Goal: Task Accomplishment & Management: Use online tool/utility

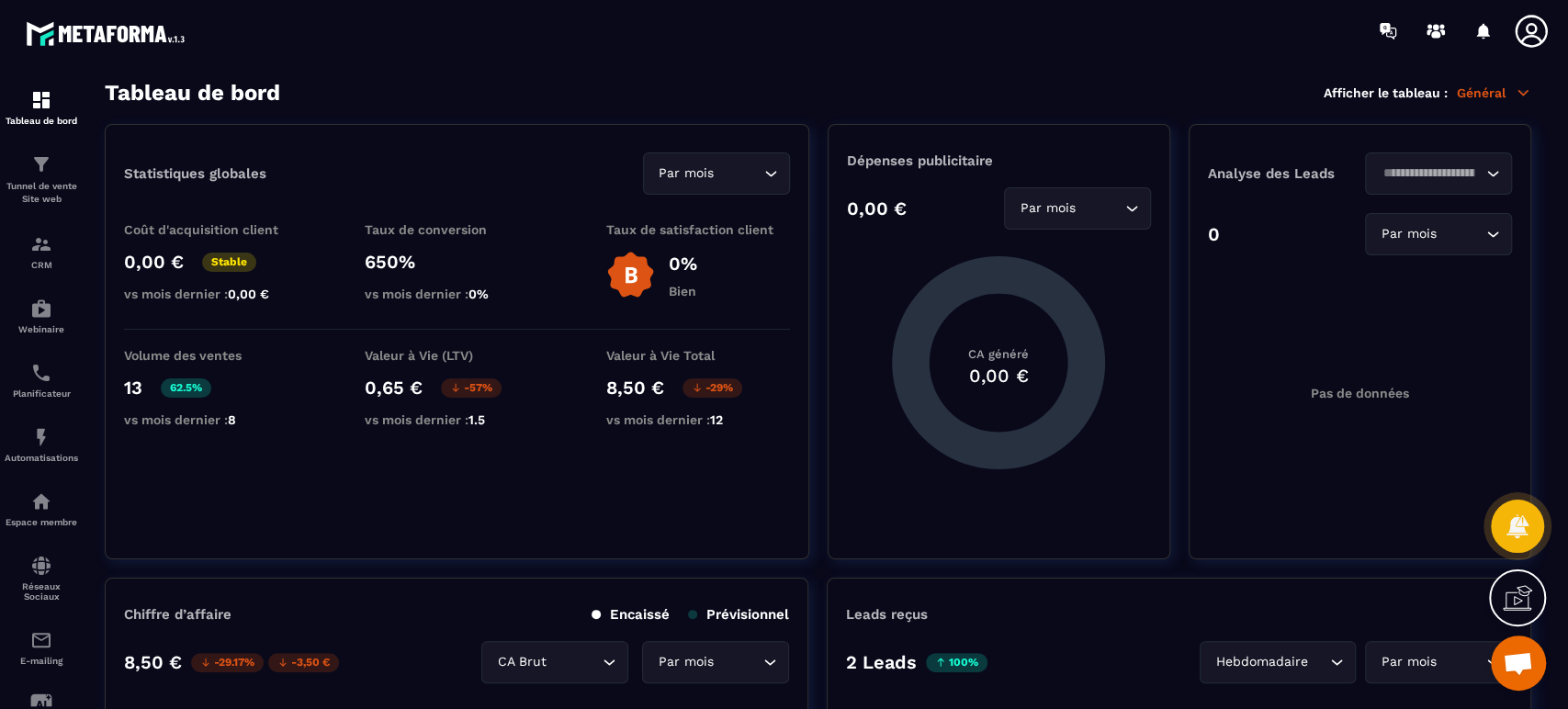
click at [42, 455] on p "Automatisations" at bounding box center [42, 457] width 74 height 10
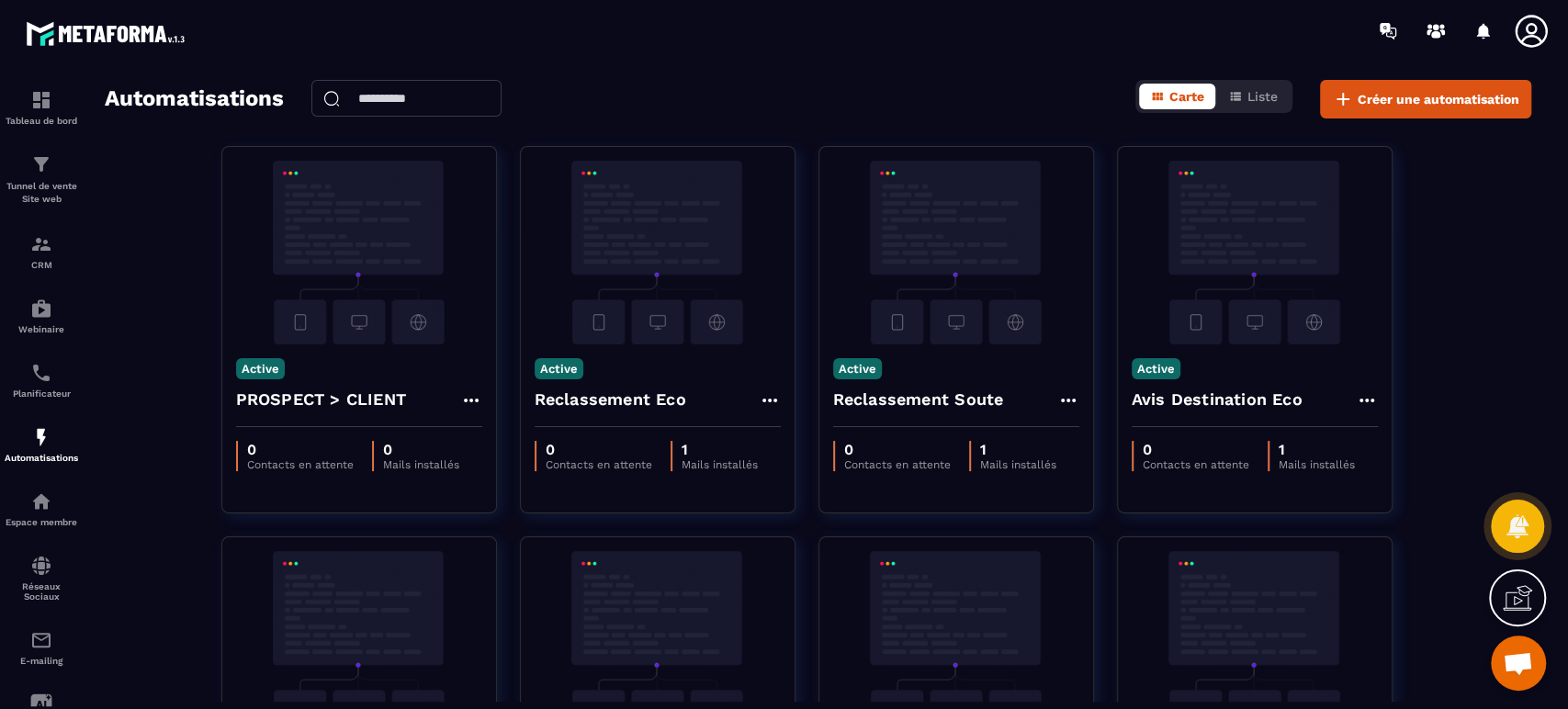
click at [1255, 97] on span "Liste" at bounding box center [1262, 96] width 30 height 15
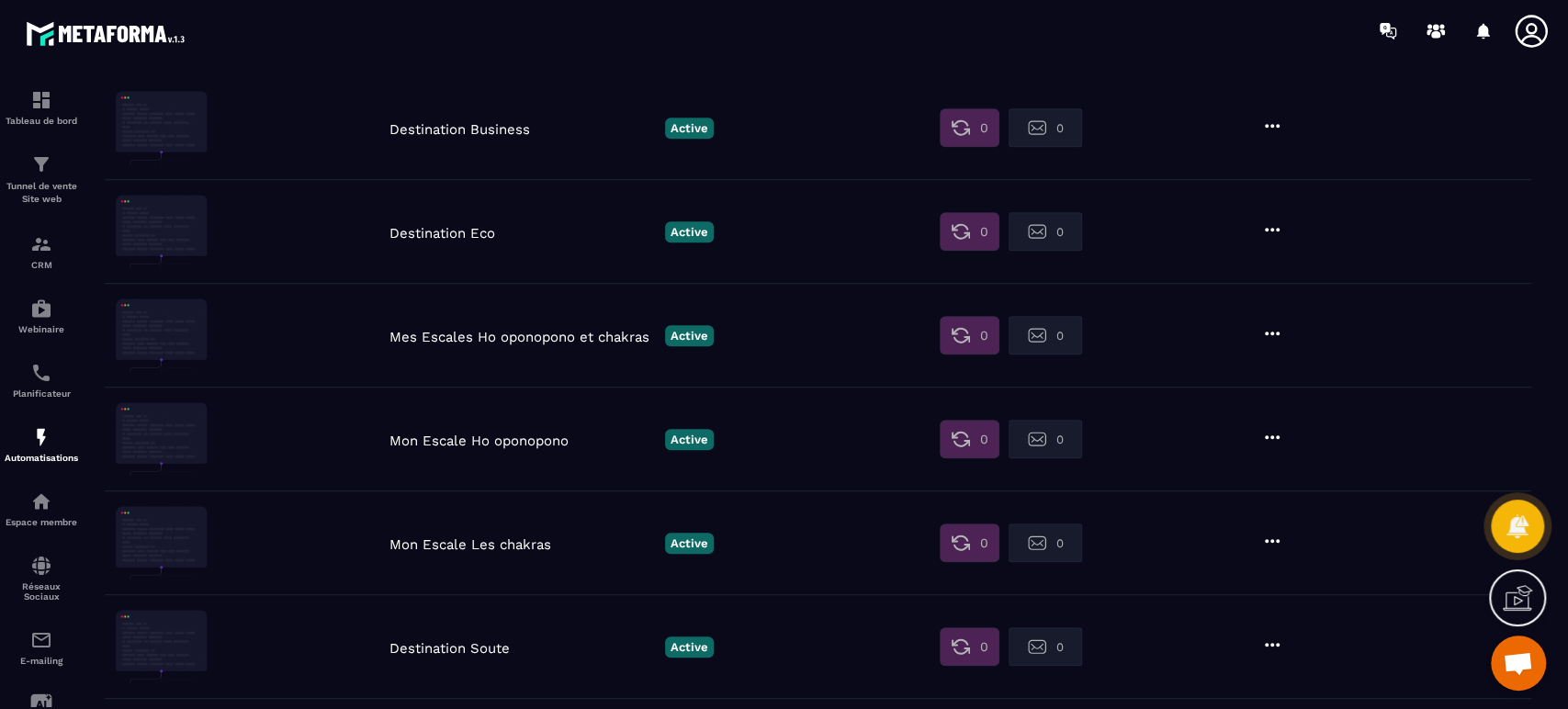
scroll to position [749, 0]
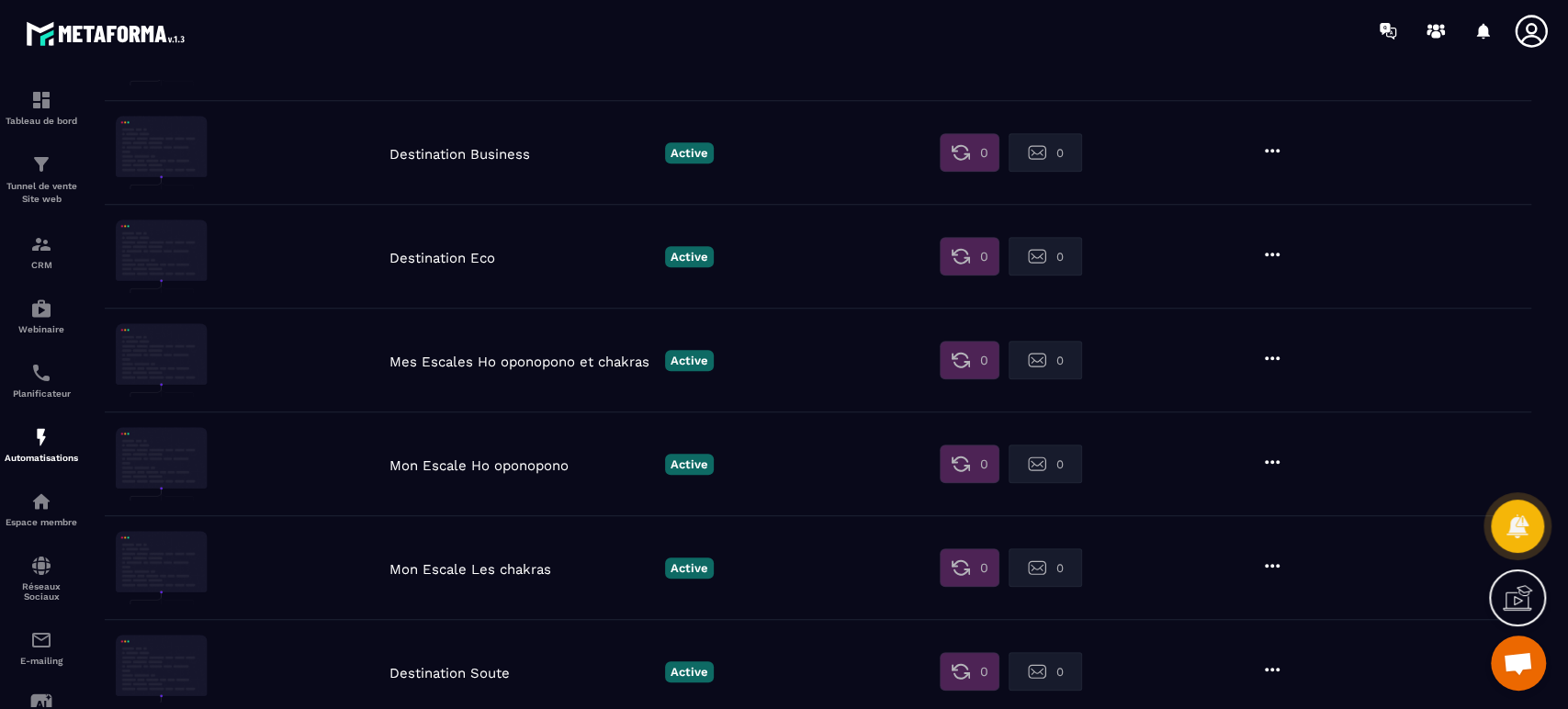
click at [492, 158] on p "Destination Business" at bounding box center [522, 154] width 267 height 17
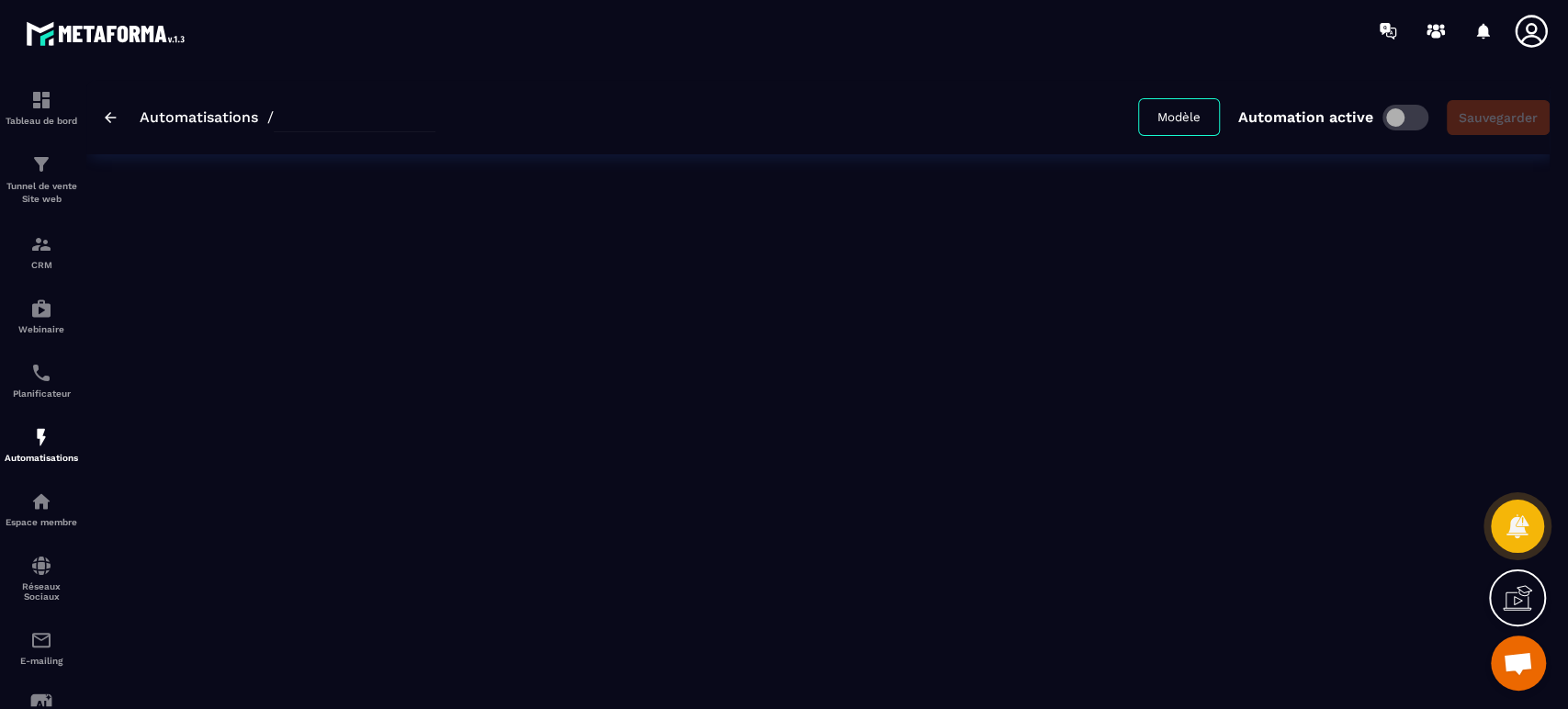
type input "**********"
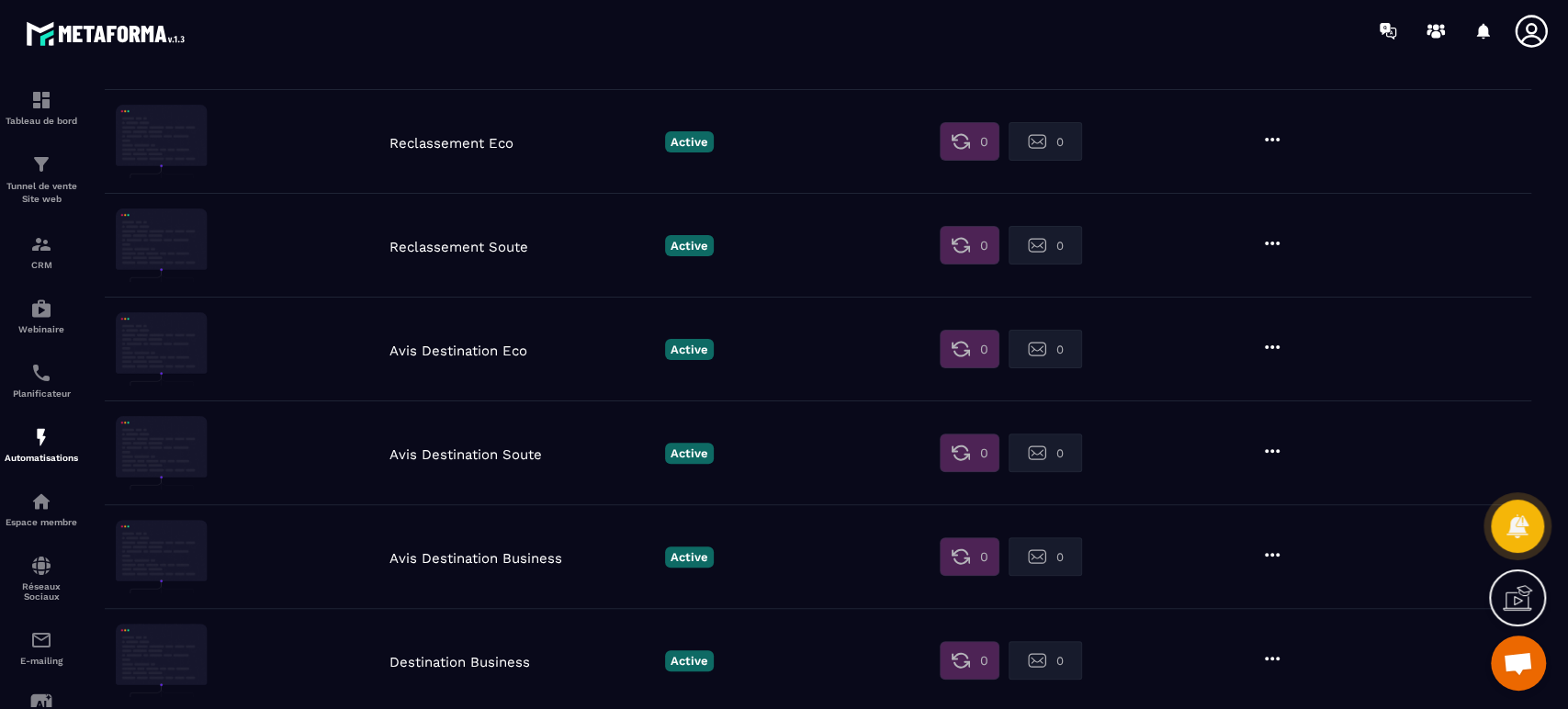
scroll to position [272, 0]
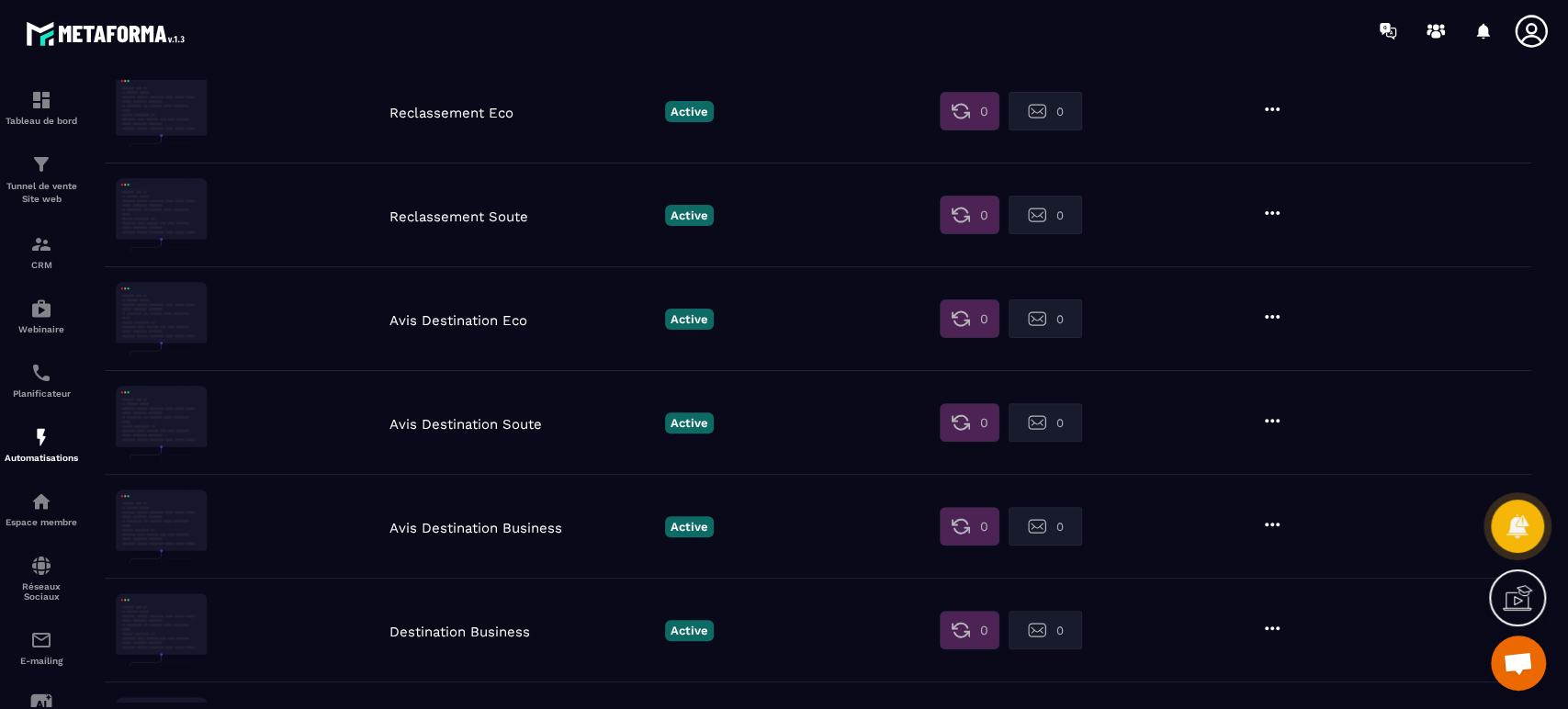
click at [1273, 524] on icon at bounding box center [1271, 524] width 22 height 22
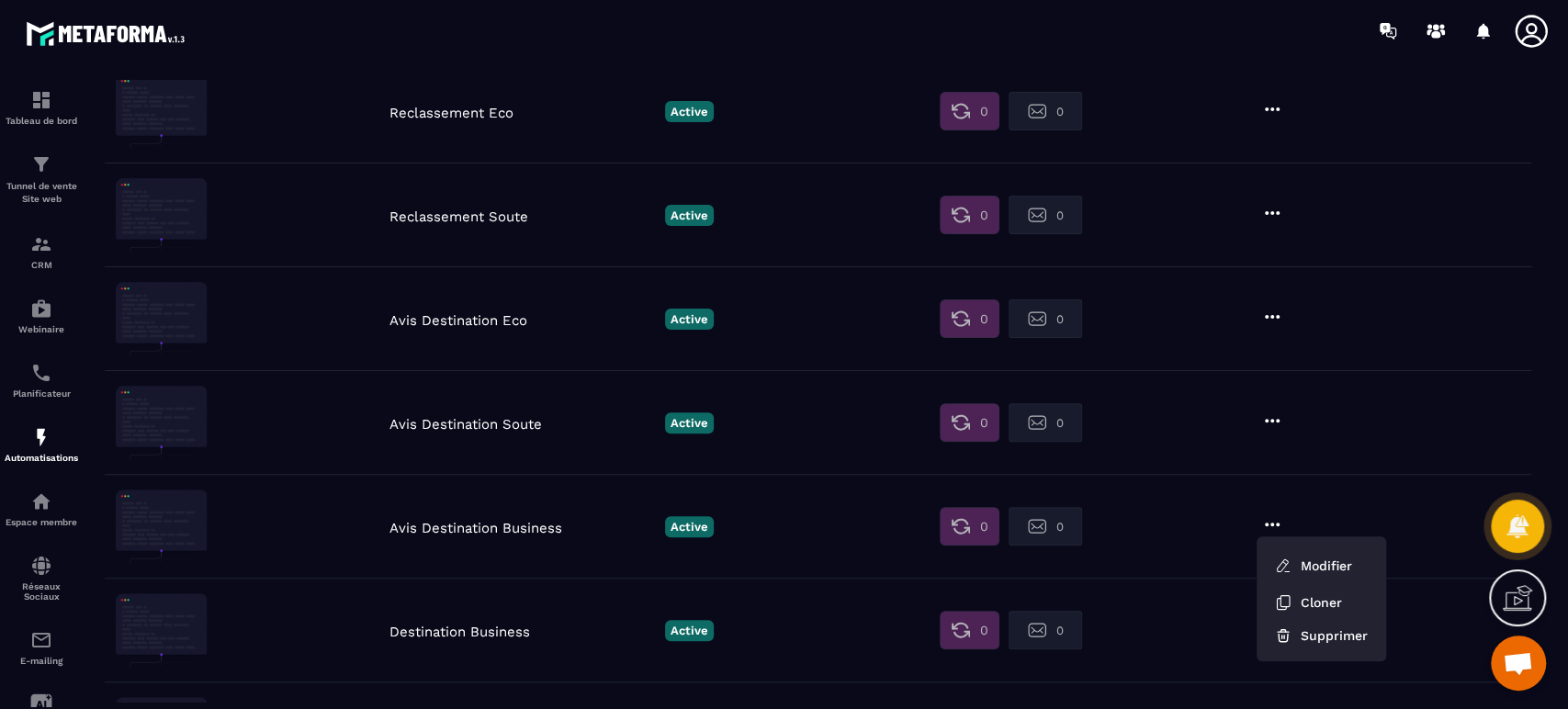
click at [1330, 568] on link "Modifier" at bounding box center [1312, 565] width 99 height 40
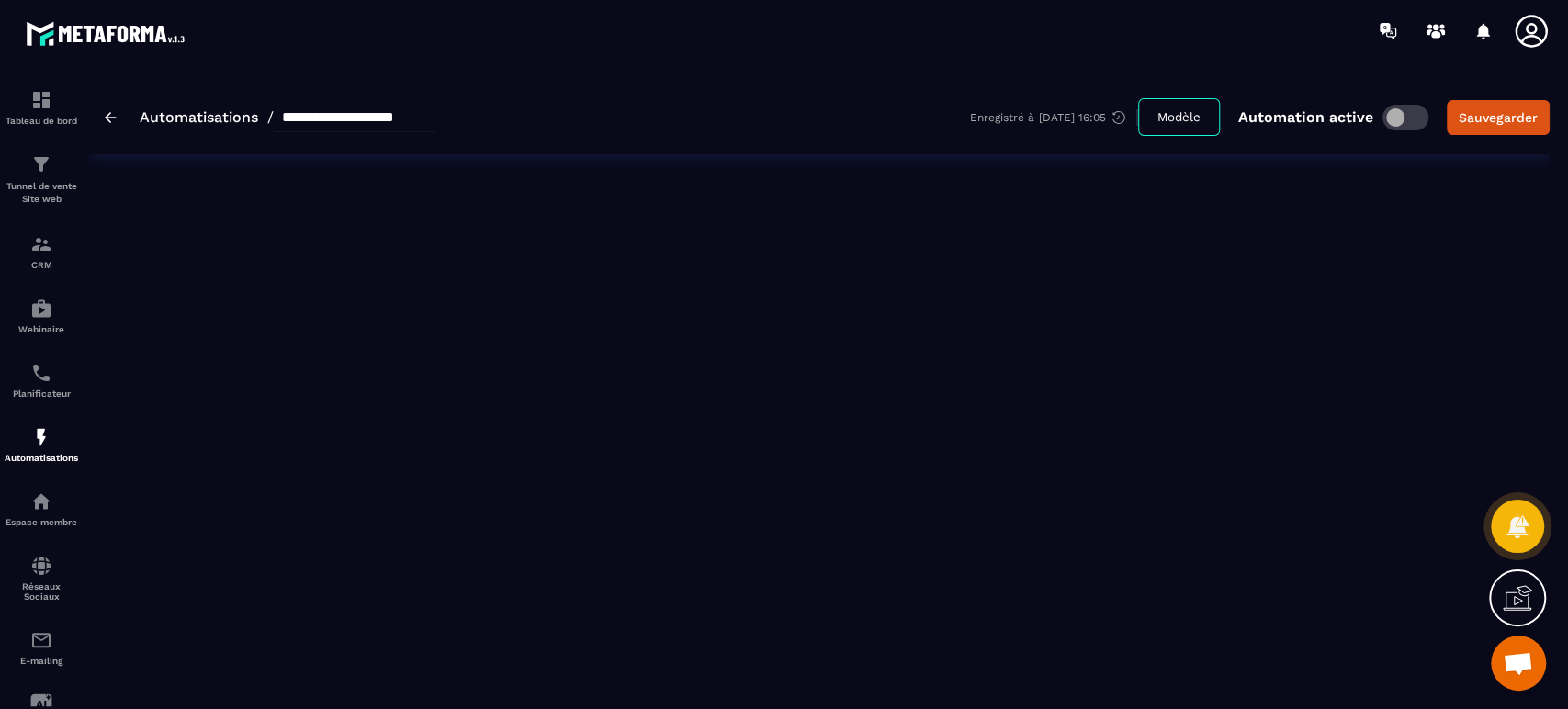
type input "**********"
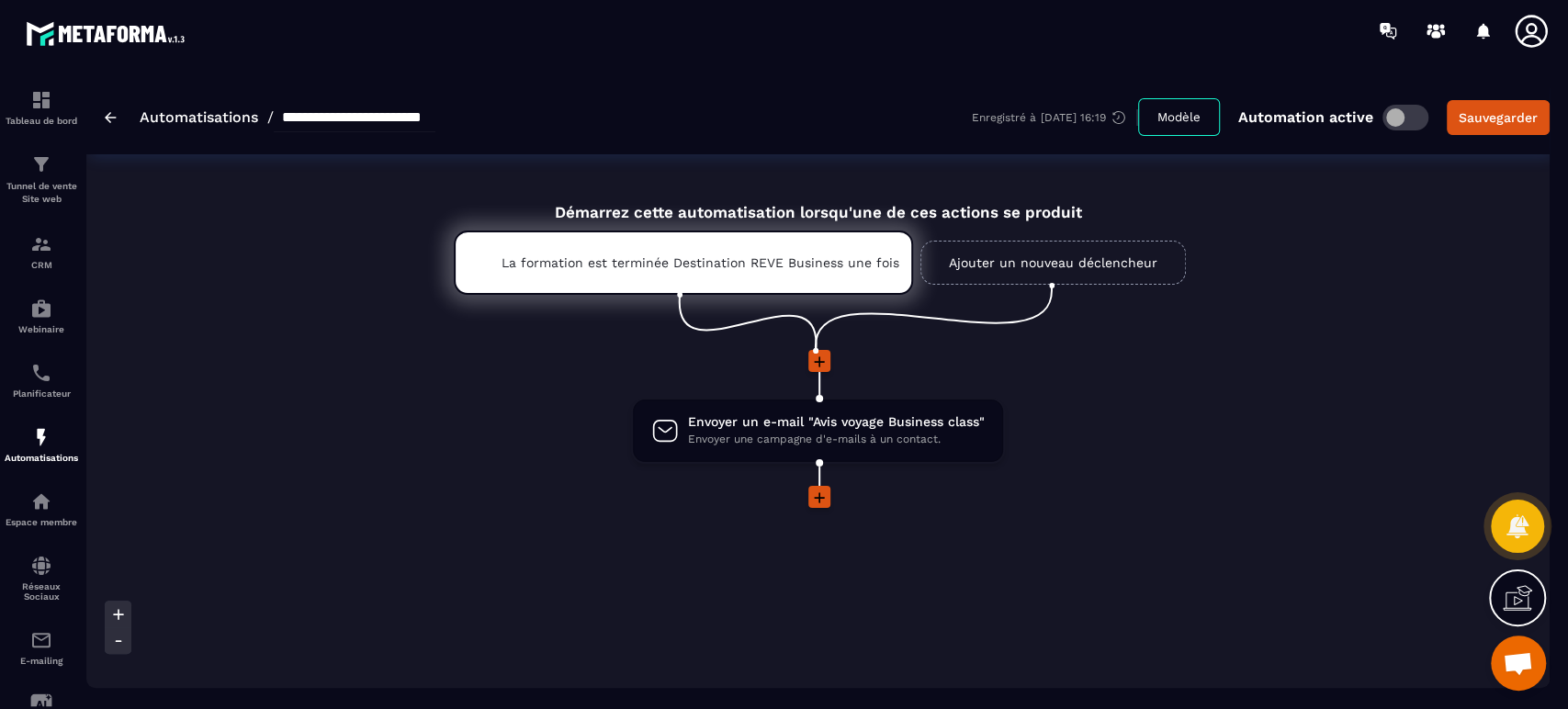
click at [867, 440] on span "Envoyer une campagne d'e-mails à un contact." at bounding box center [836, 438] width 297 height 17
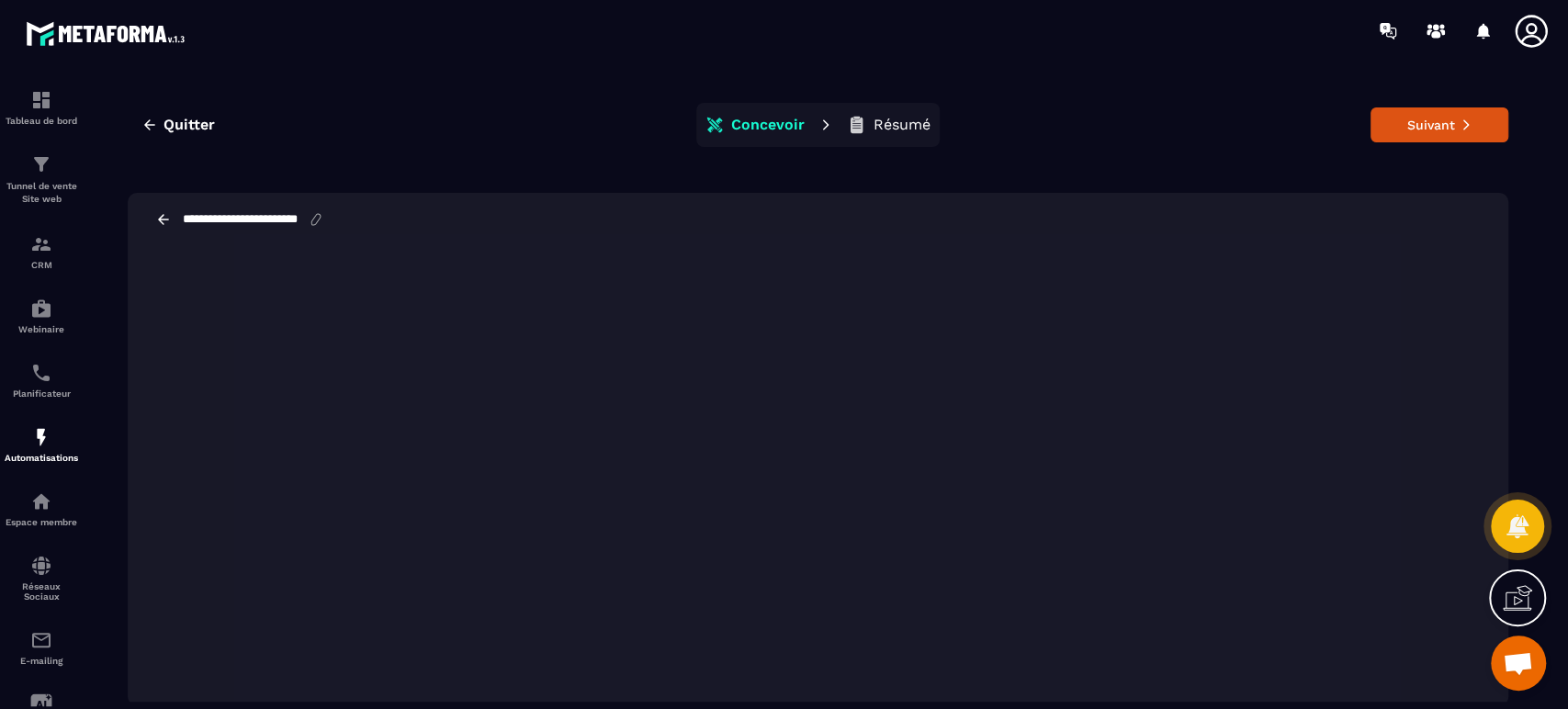
scroll to position [3, 0]
click at [185, 121] on span "Quitter" at bounding box center [189, 122] width 51 height 18
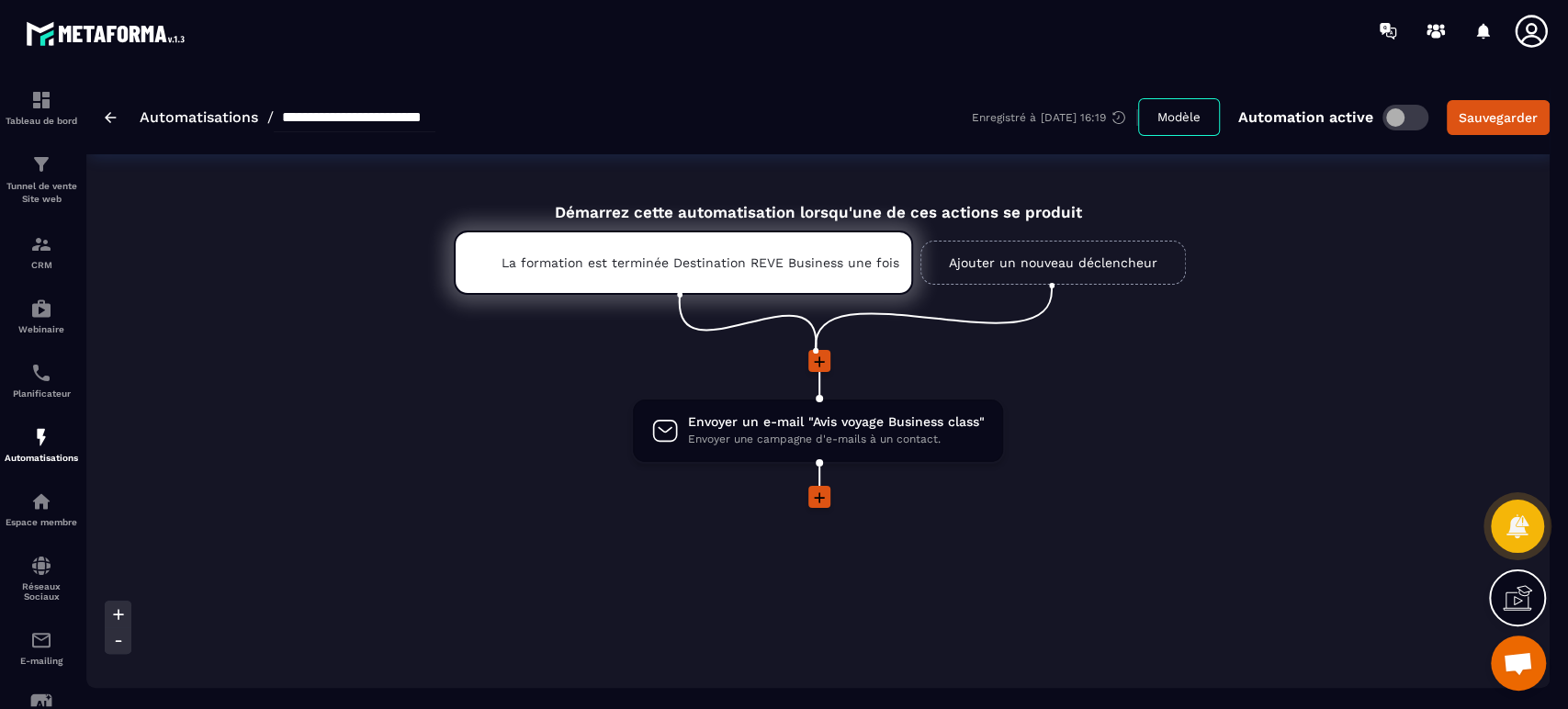
click at [961, 371] on icon at bounding box center [966, 369] width 11 height 11
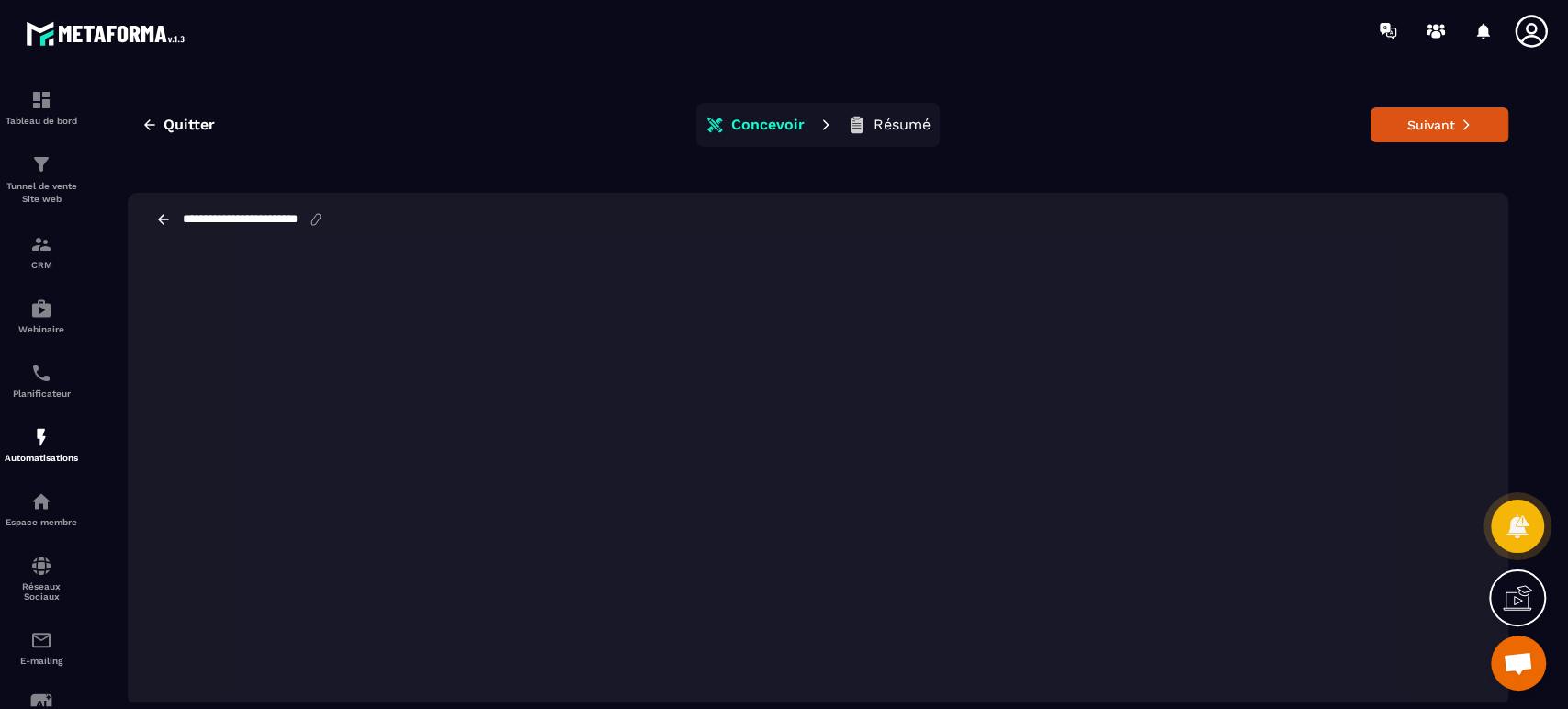
click at [199, 128] on span "Quitter" at bounding box center [189, 125] width 51 height 18
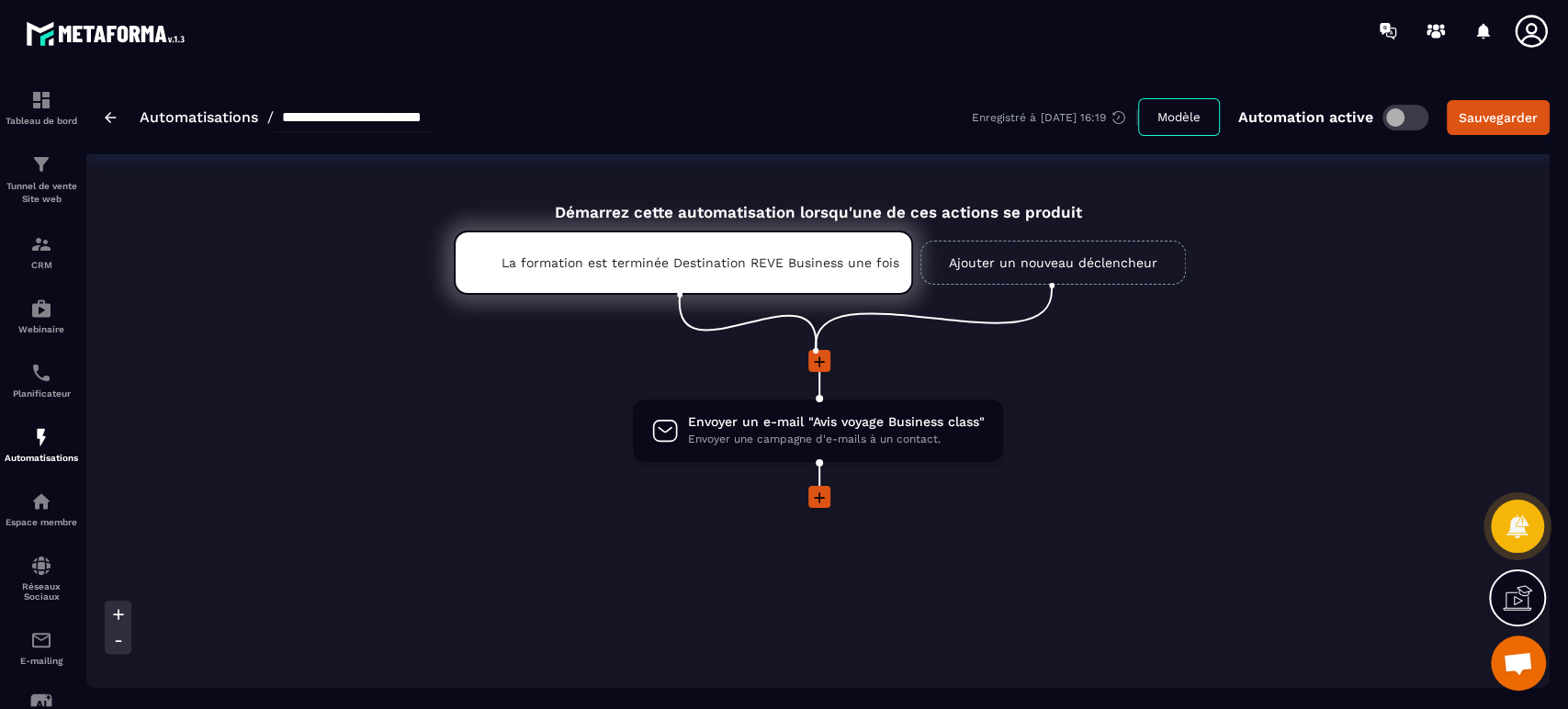
click at [111, 122] on img at bounding box center [111, 117] width 12 height 11
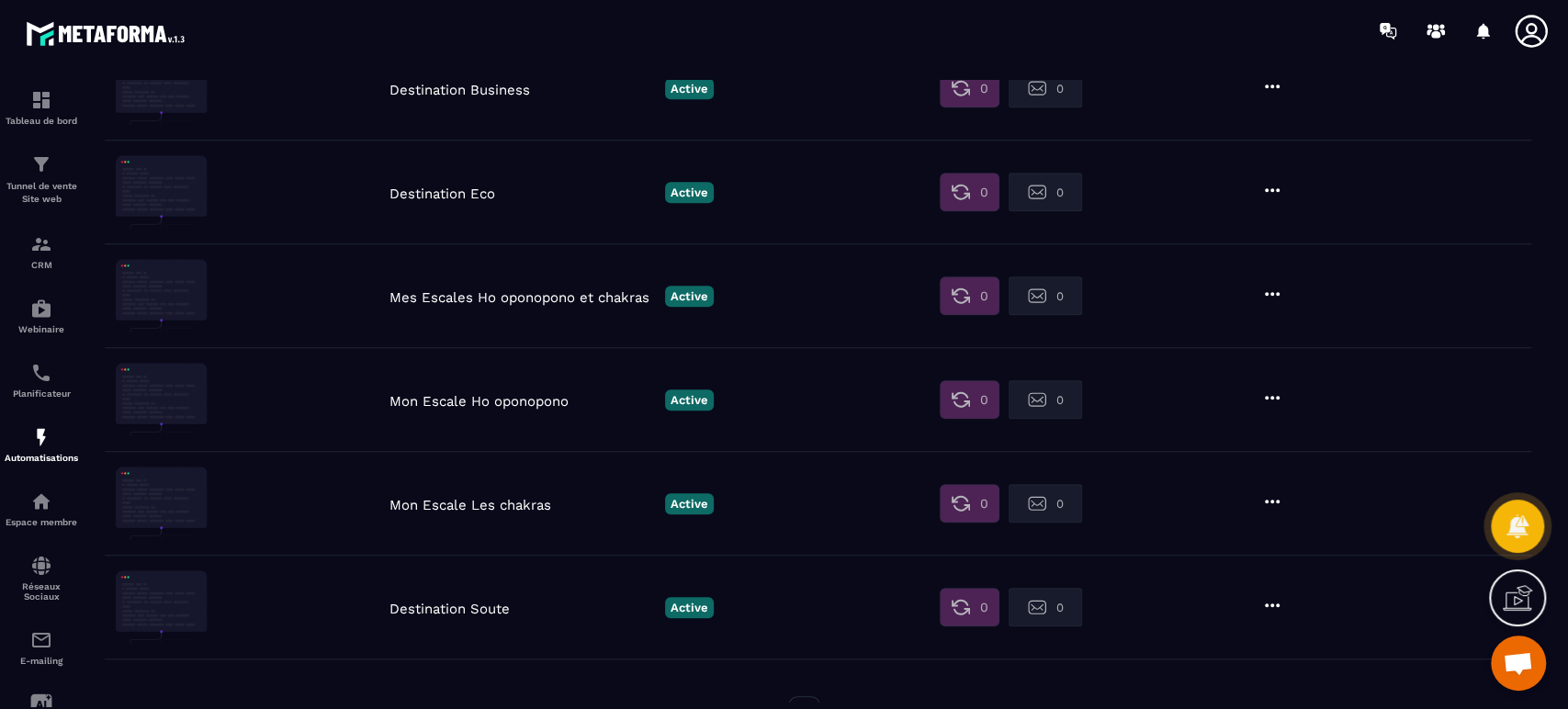
scroll to position [816, 0]
click at [439, 497] on p "Mon Escale Les chakras" at bounding box center [522, 503] width 267 height 17
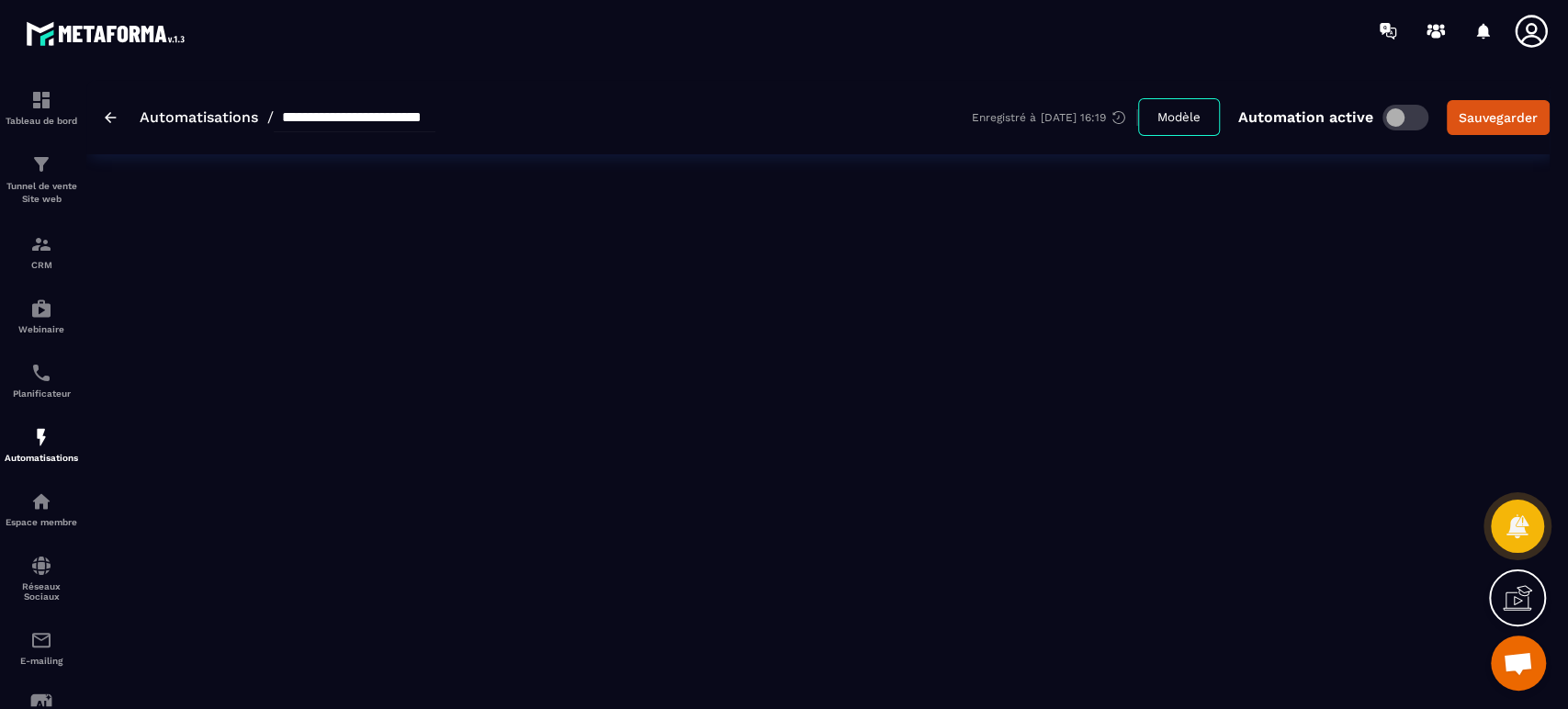
type input "**********"
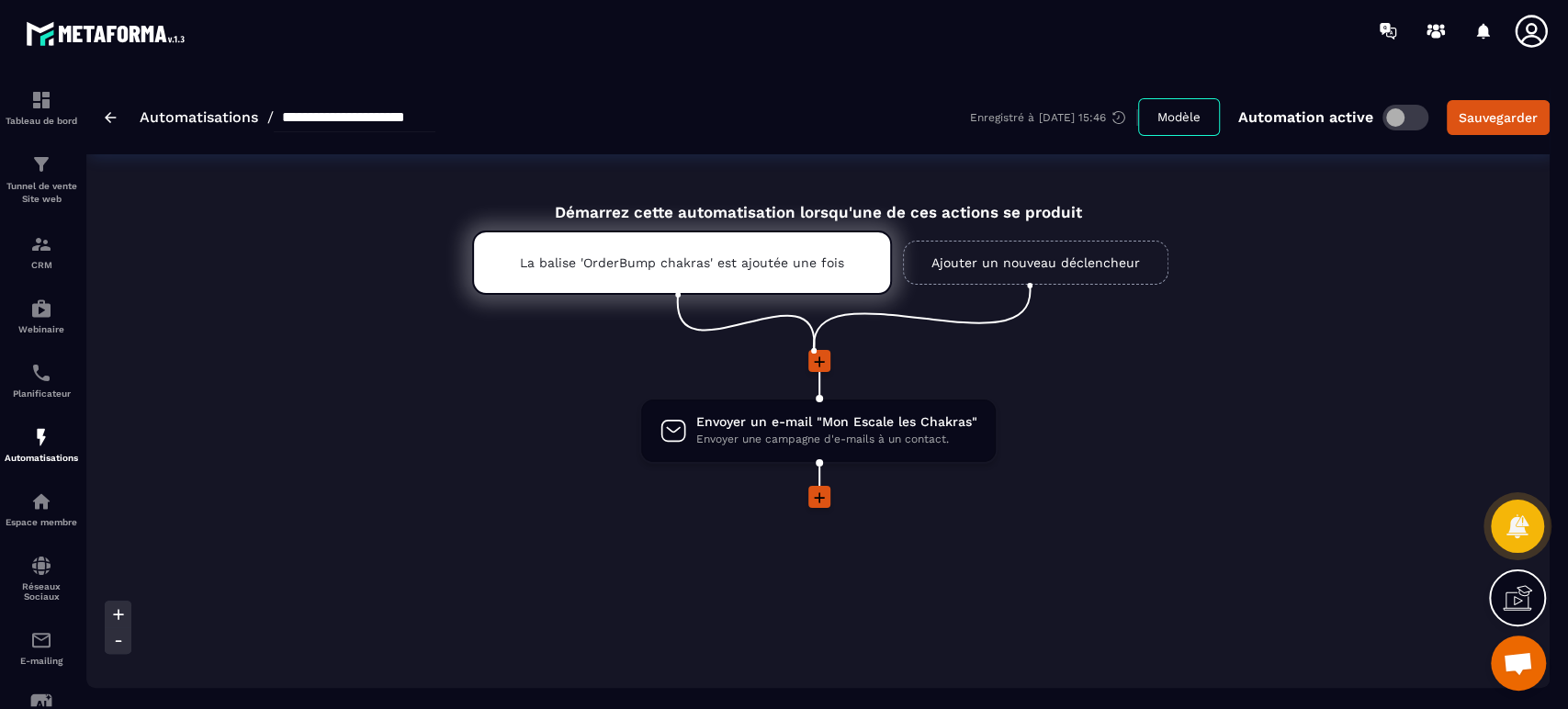
click at [815, 430] on span "Envoyer un e-mail "Mon Escale les Chakras"" at bounding box center [836, 421] width 281 height 17
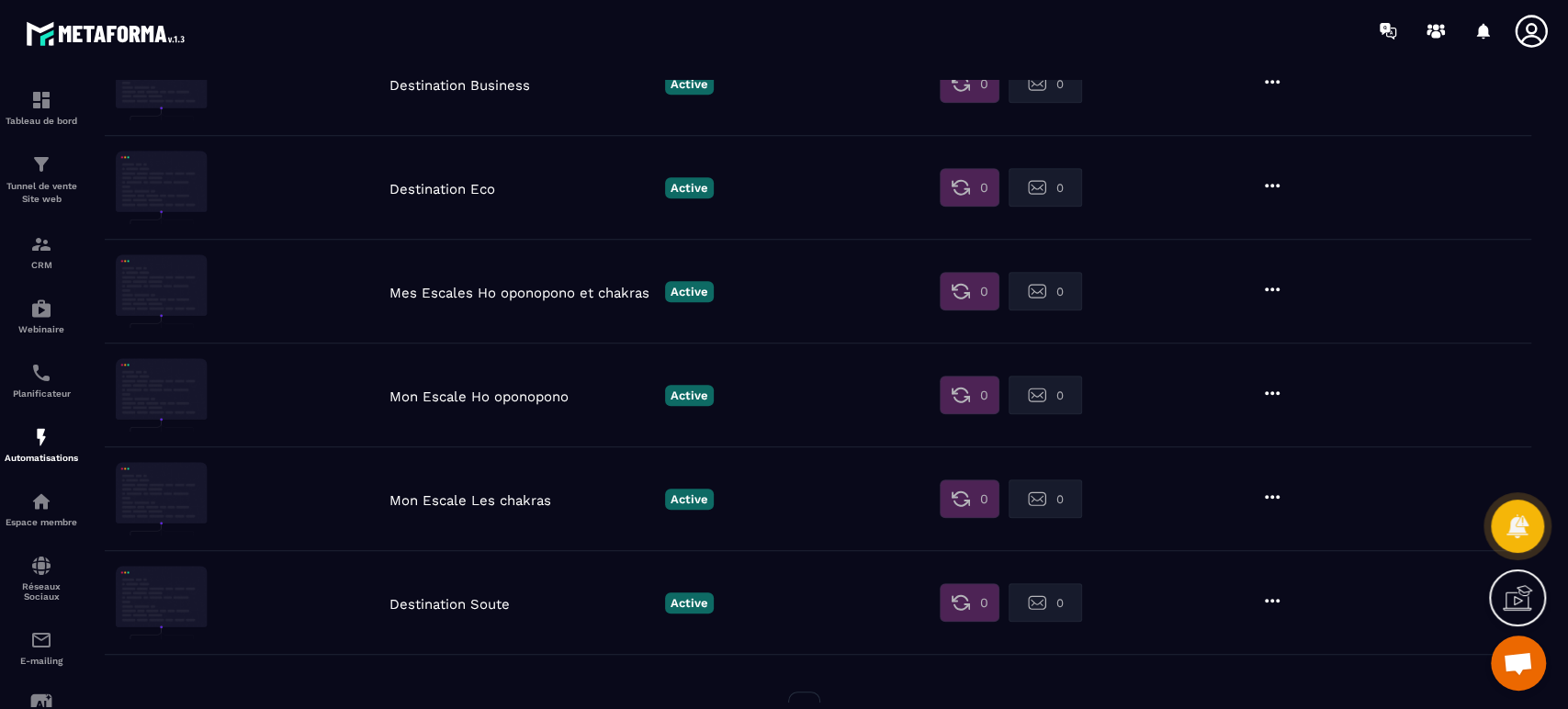
scroll to position [749, 0]
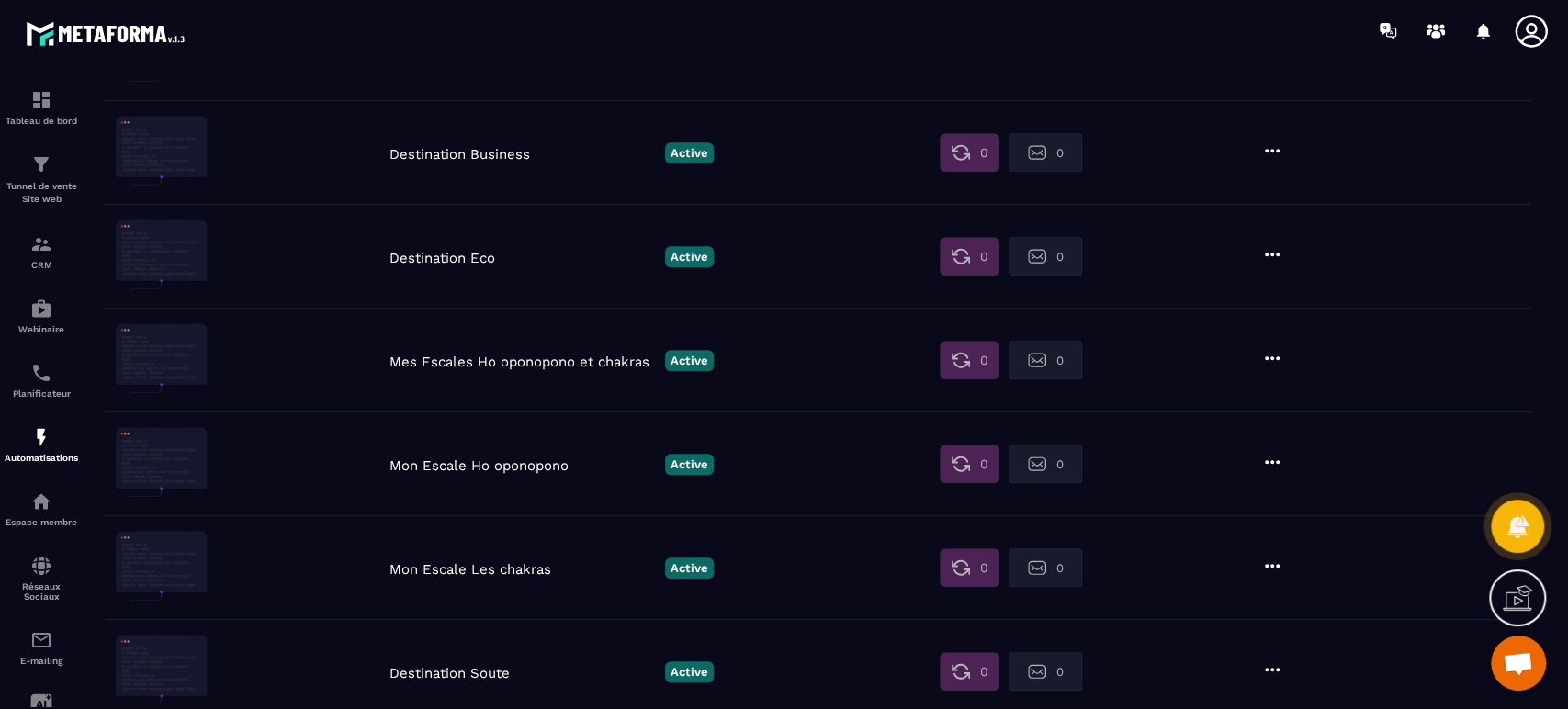
click at [478, 148] on p "Destination Business" at bounding box center [522, 154] width 267 height 17
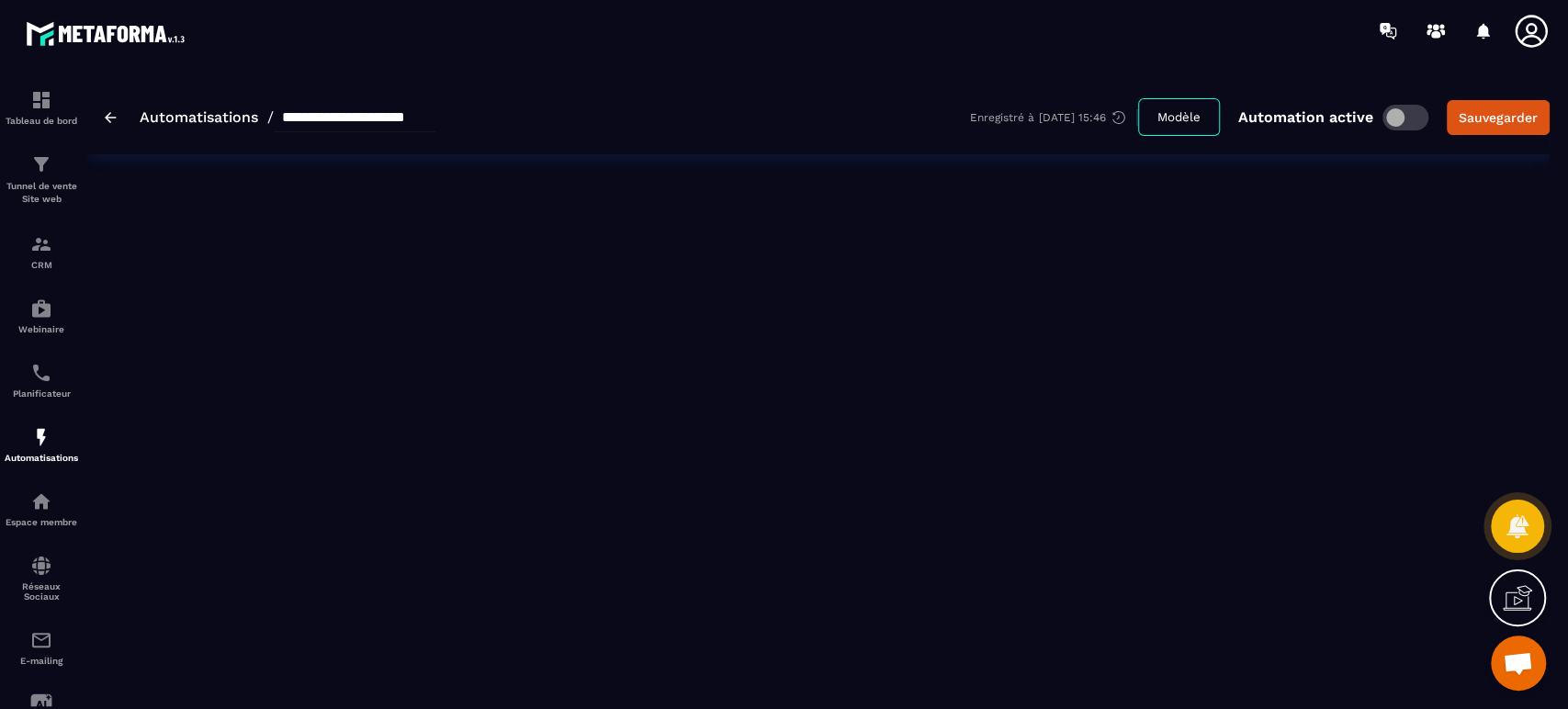
type input "**********"
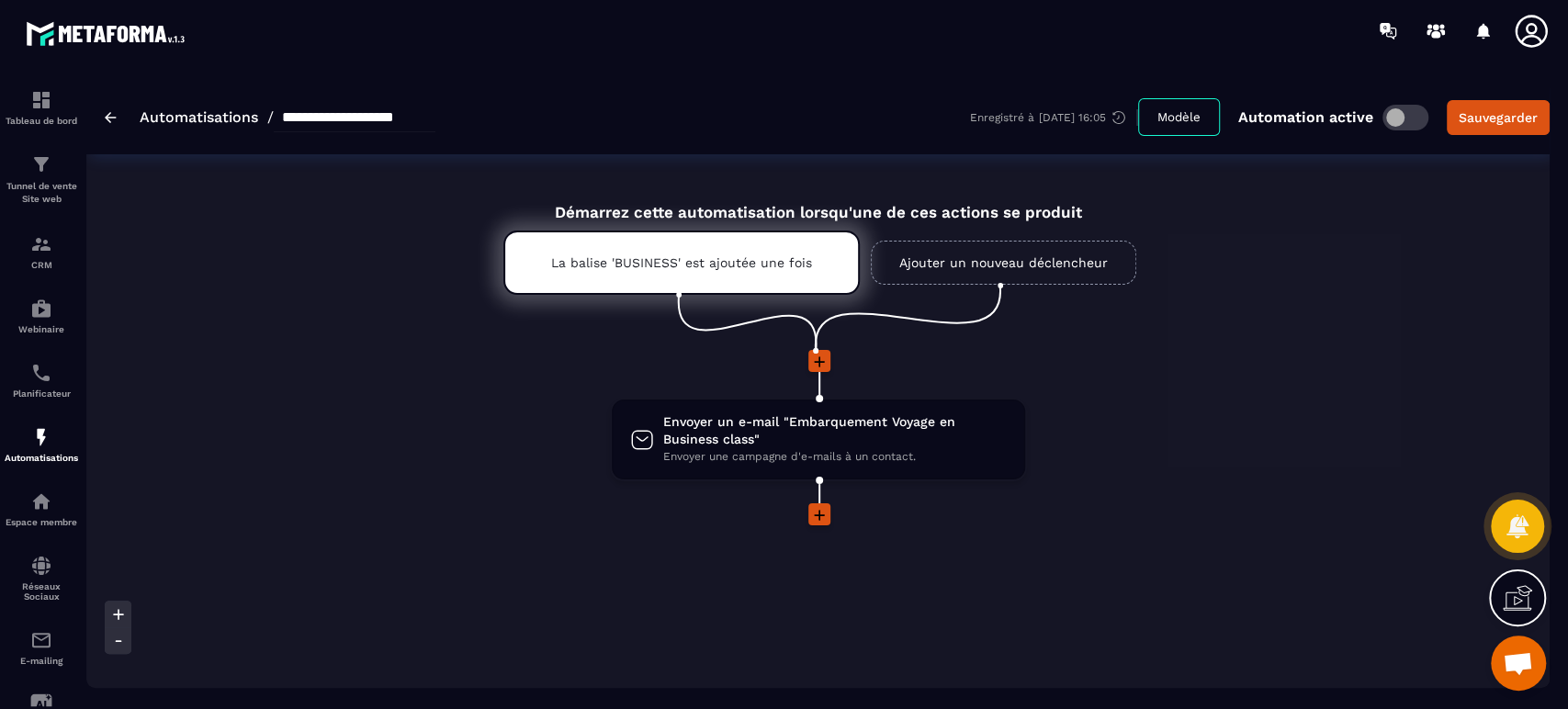
click at [725, 423] on span "Envoyer un e-mail "Embarquement Voyage en Business class"" at bounding box center [835, 430] width 344 height 35
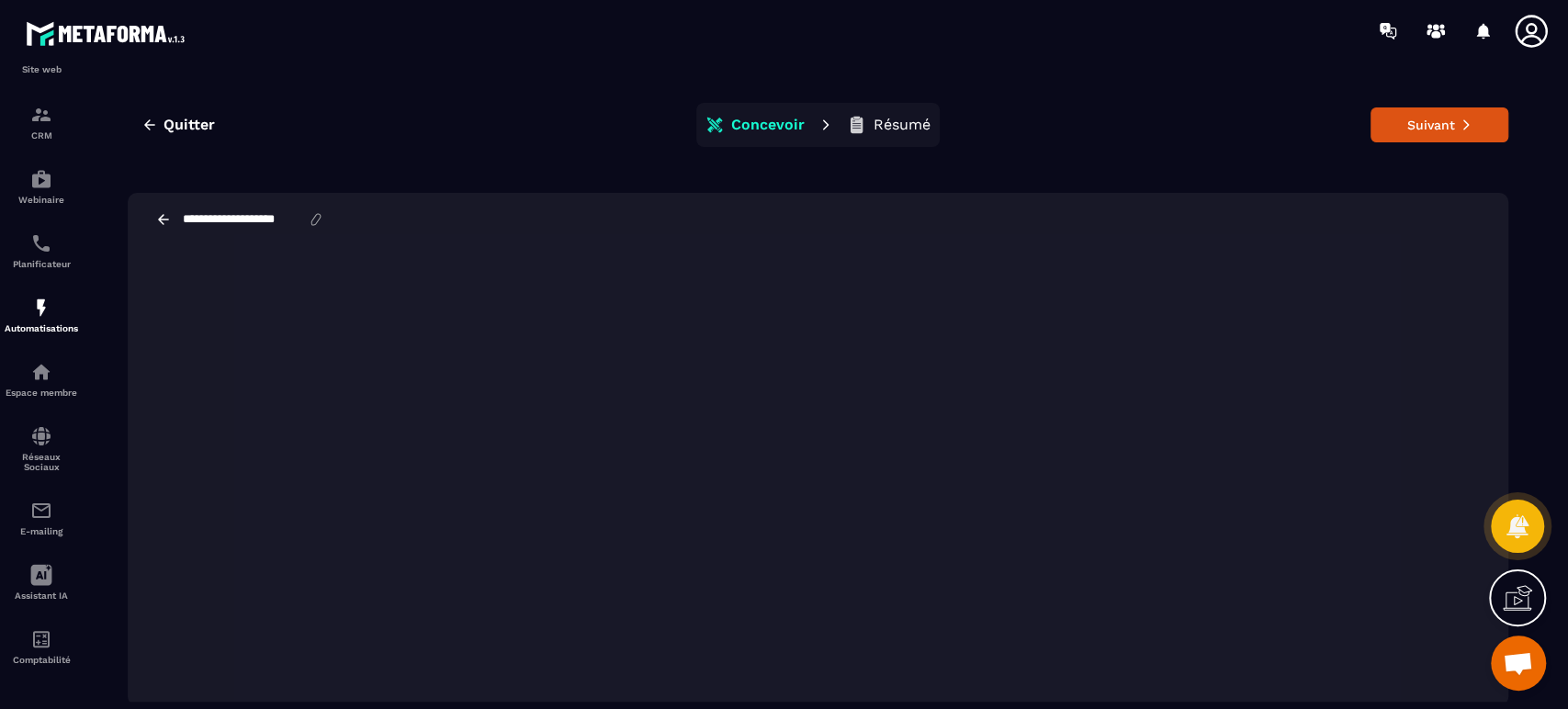
scroll to position [3, 0]
click at [177, 123] on span "Quitter" at bounding box center [189, 122] width 51 height 18
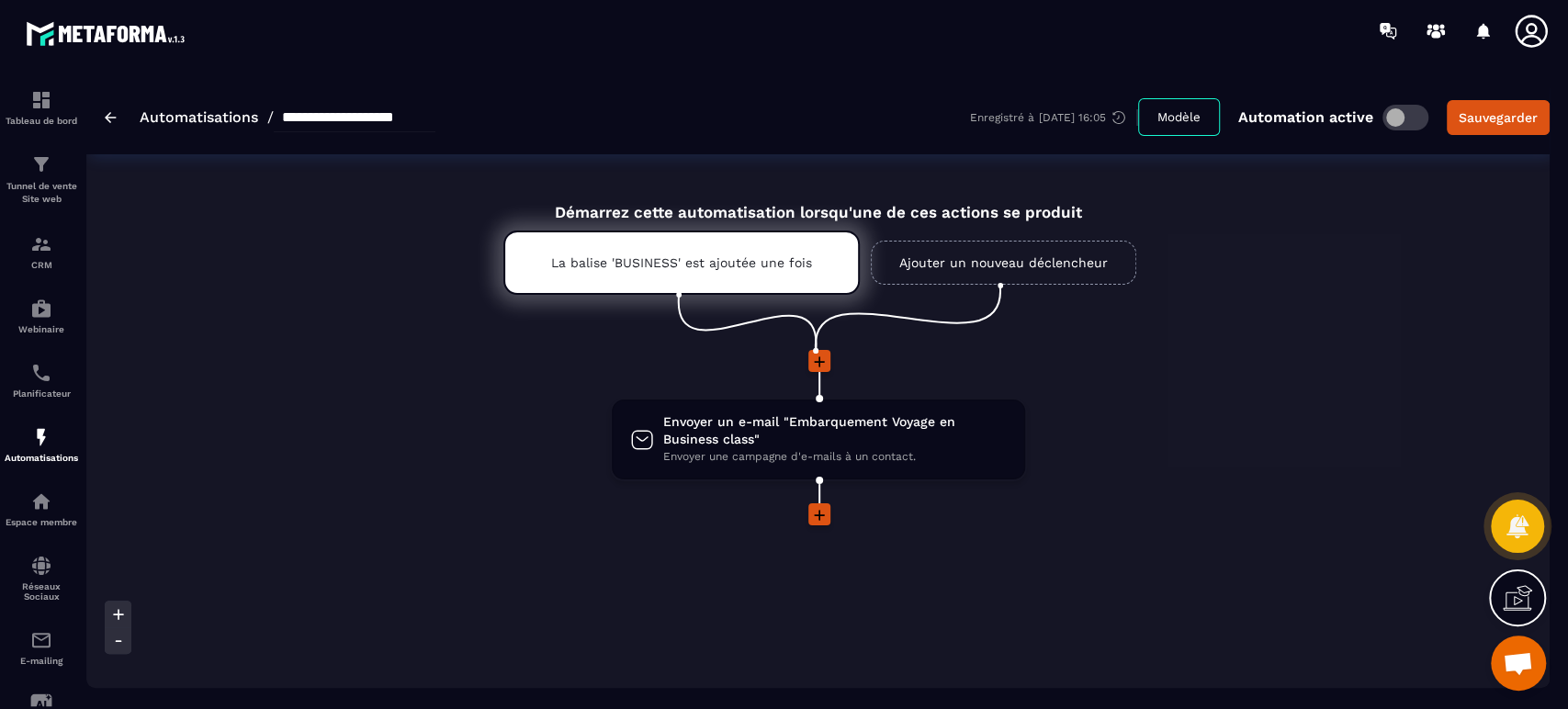
click at [0, 0] on img at bounding box center [0, 0] width 0 height 0
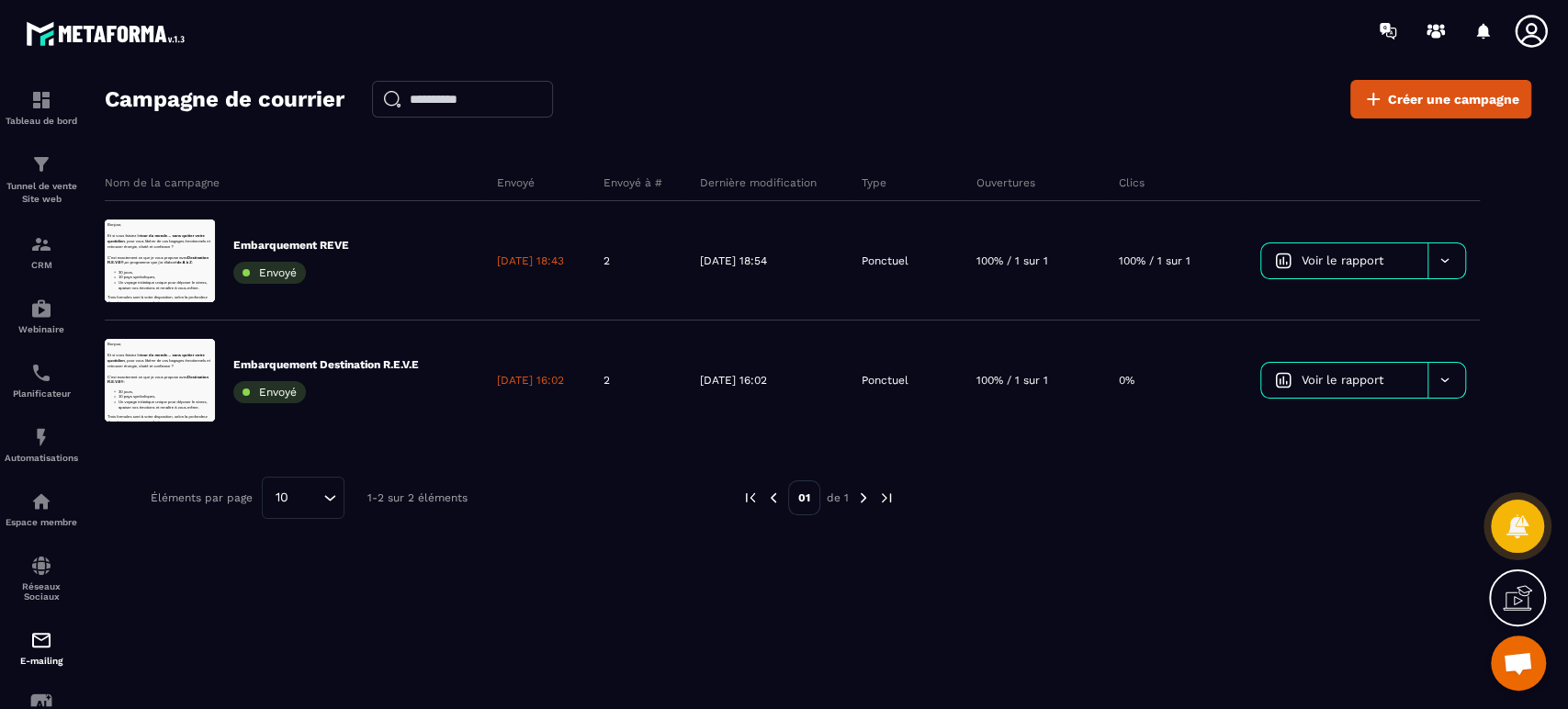
click at [1460, 261] on div at bounding box center [1446, 261] width 38 height 35
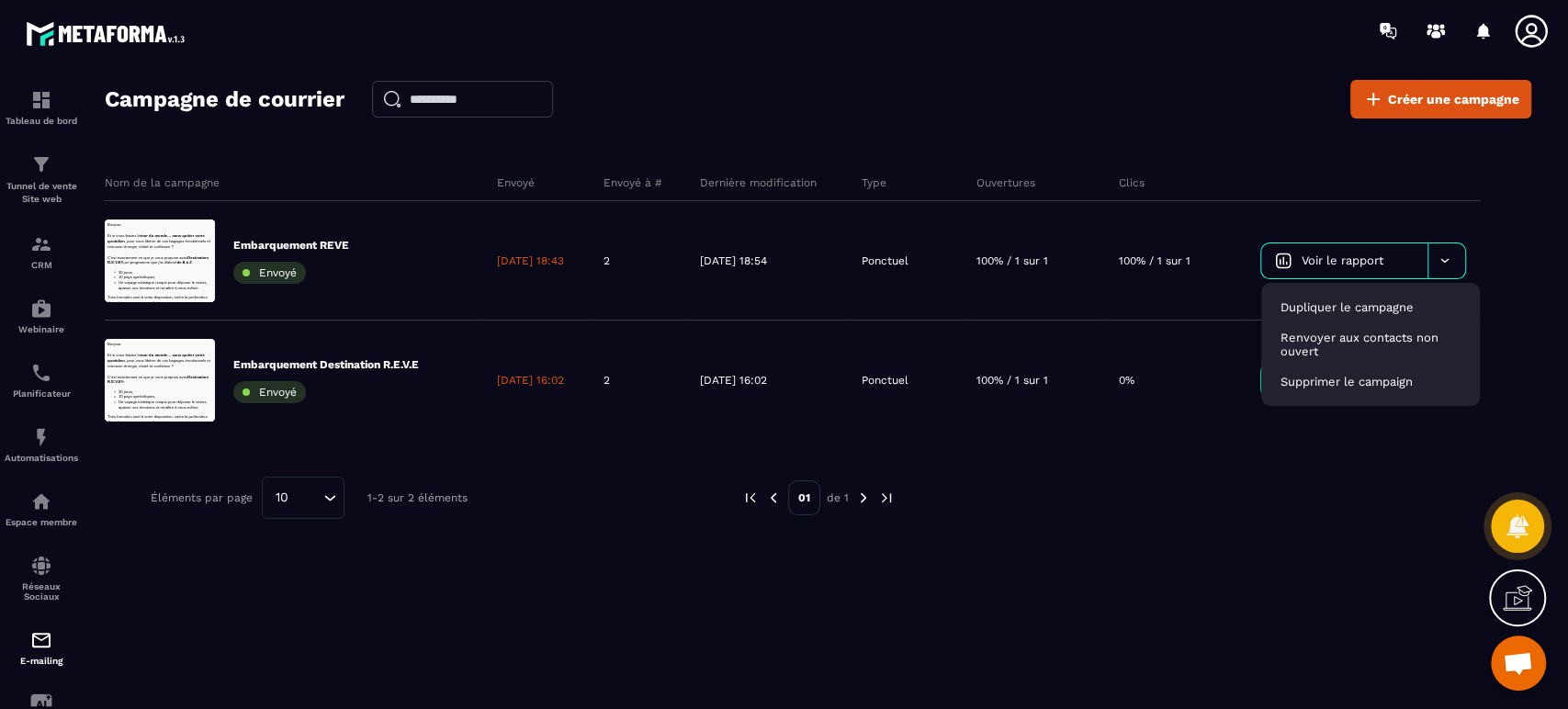
click at [1359, 257] on span "Voir le rapport" at bounding box center [1341, 261] width 82 height 14
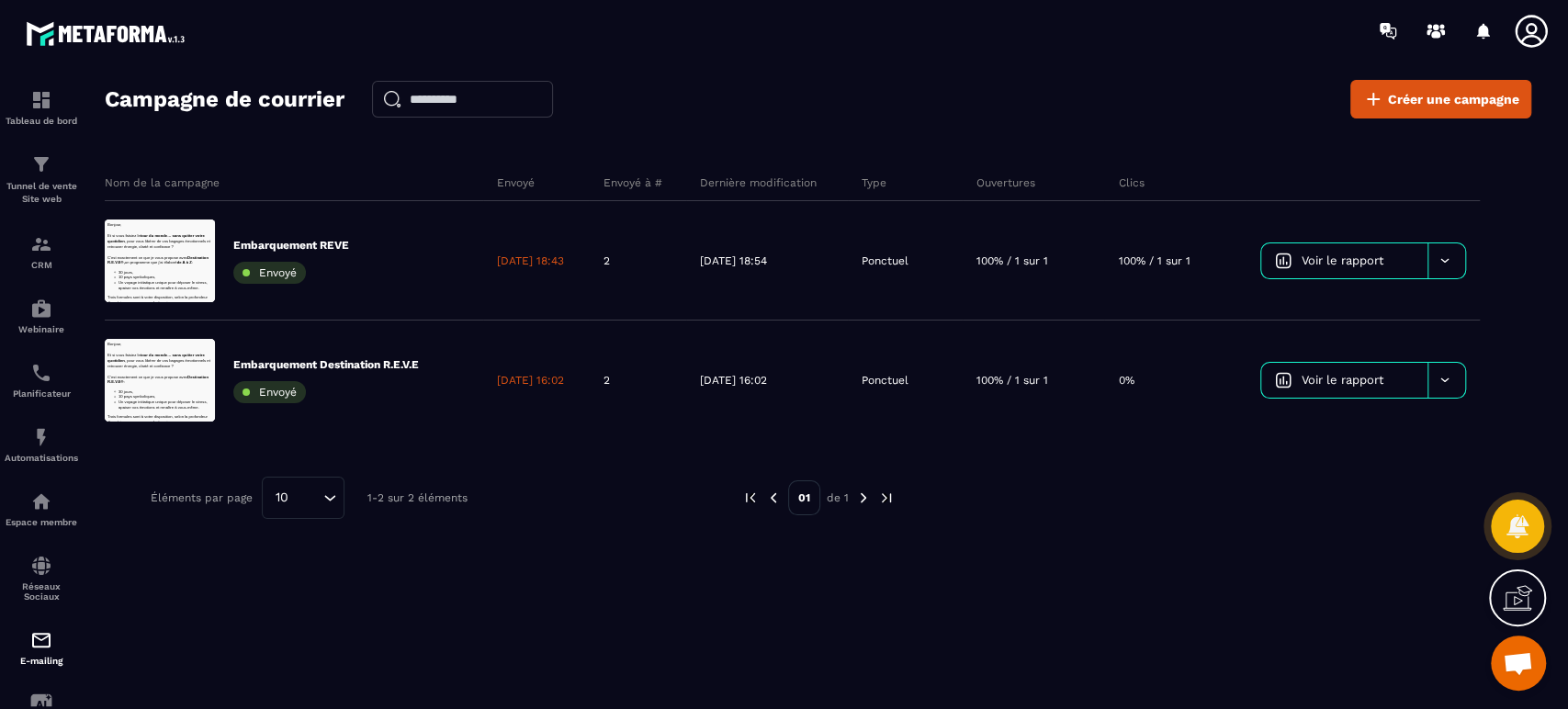
click at [305, 254] on div "Embarquement REVE Envoyé" at bounding box center [292, 261] width 116 height 46
click at [1441, 275] on div at bounding box center [1446, 261] width 38 height 35
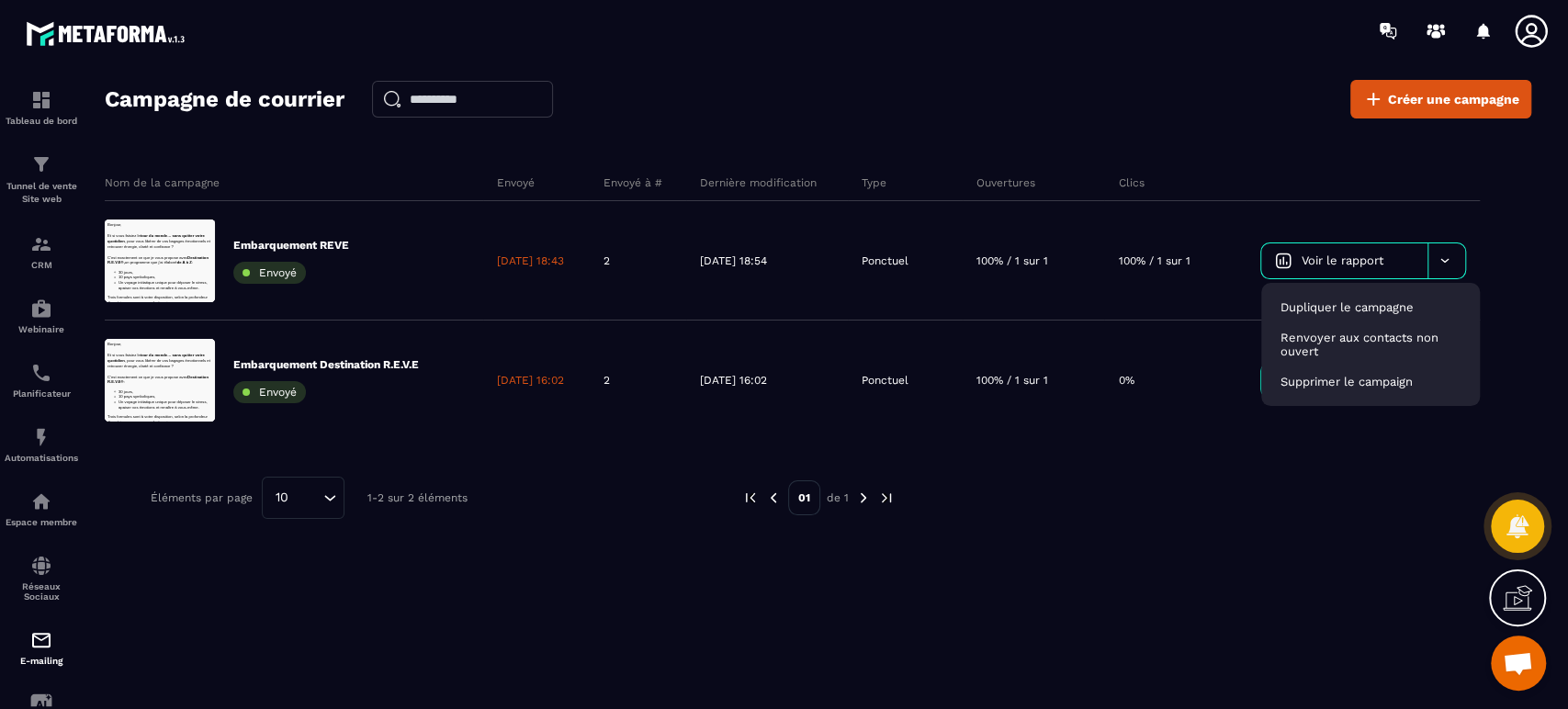
click at [1430, 303] on div "Dupliquer le campagne" at bounding box center [1370, 307] width 204 height 30
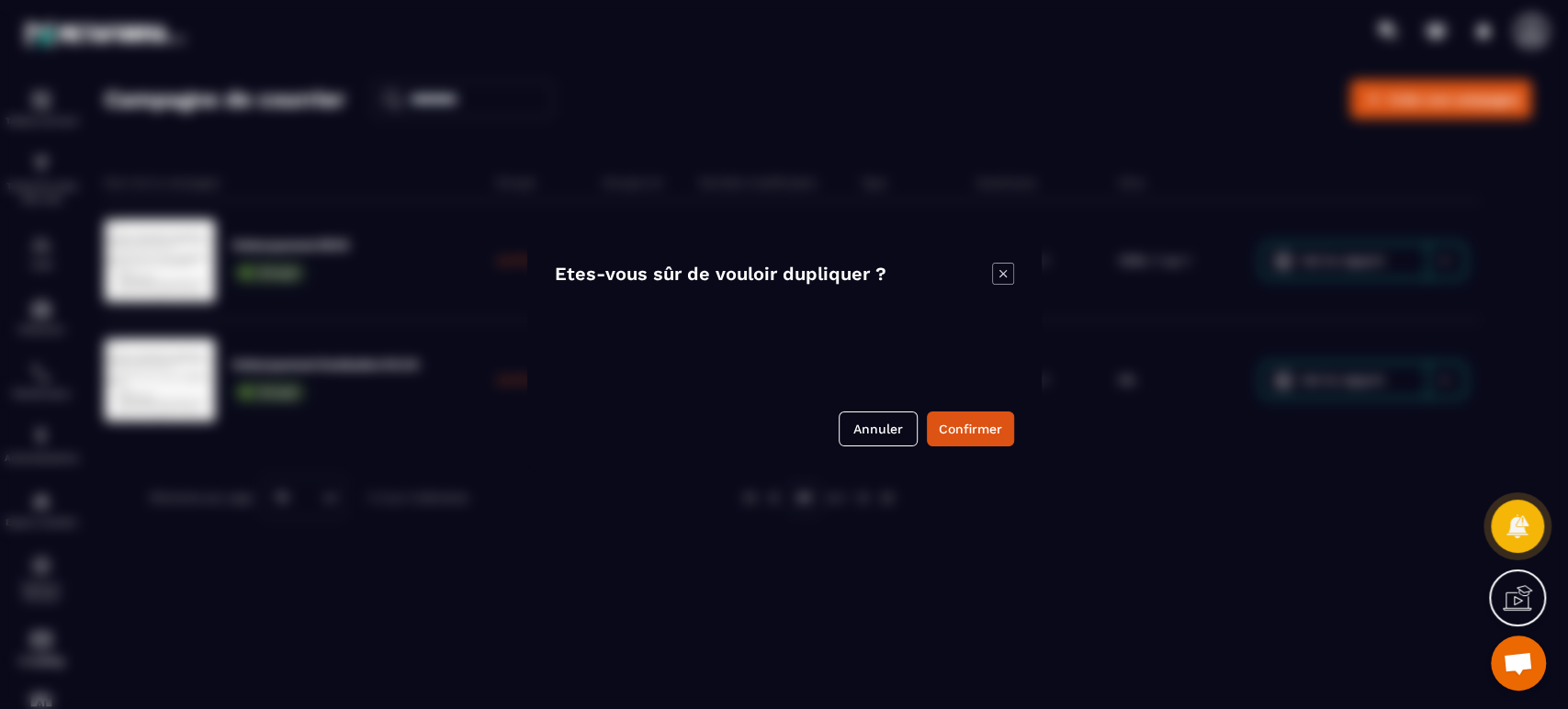
click at [959, 440] on button "Confirmer" at bounding box center [970, 428] width 87 height 35
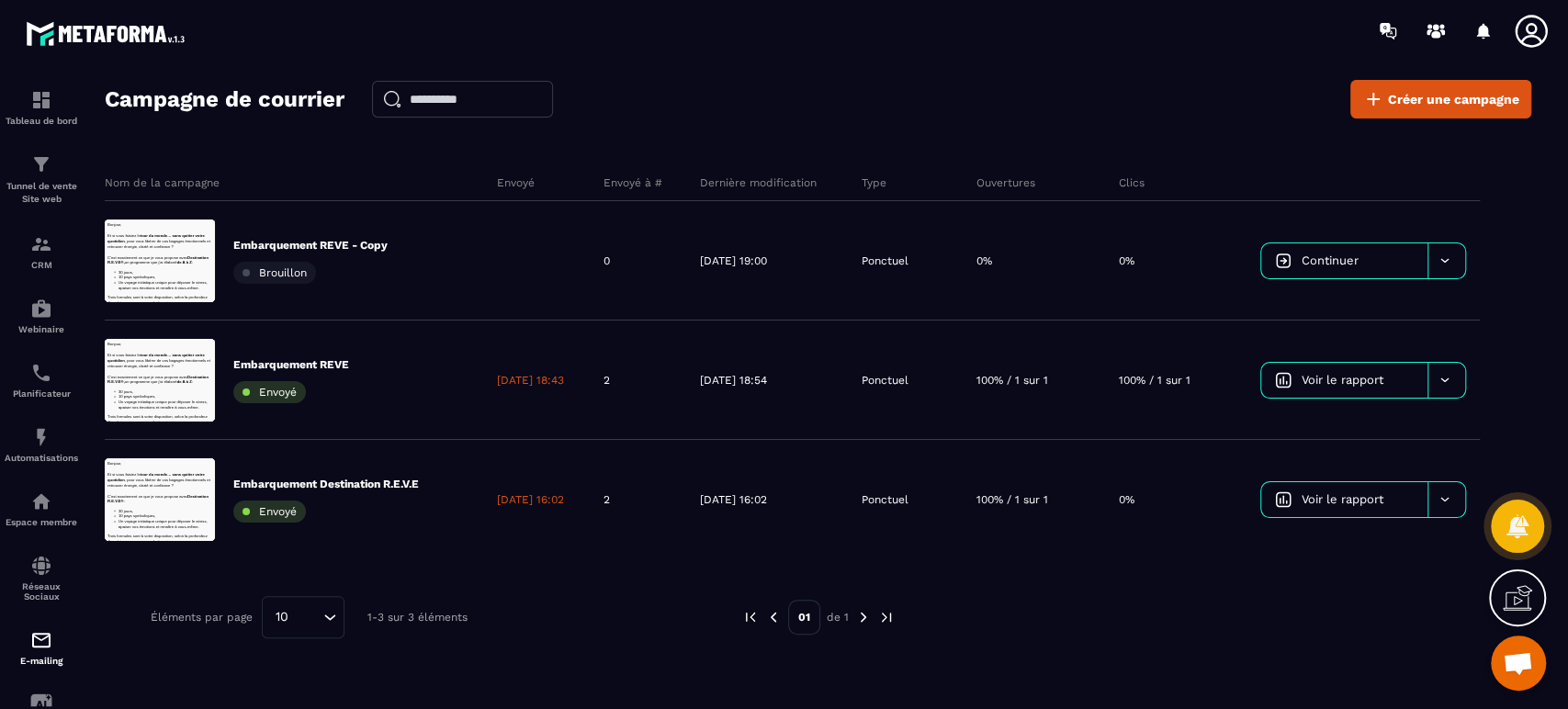
click at [1355, 248] on link "Continuer" at bounding box center [1343, 261] width 166 height 35
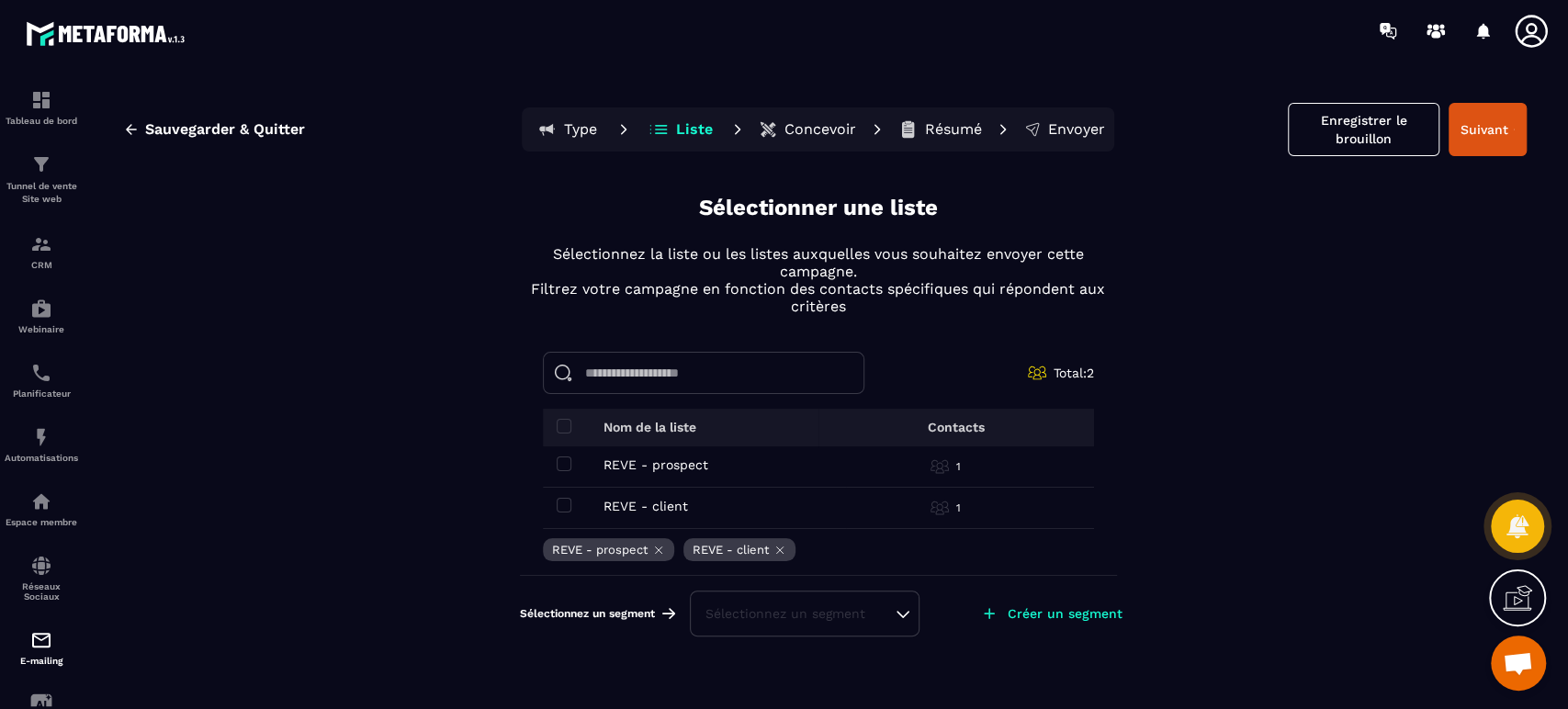
click at [1508, 131] on button "Suivant" at bounding box center [1487, 129] width 78 height 53
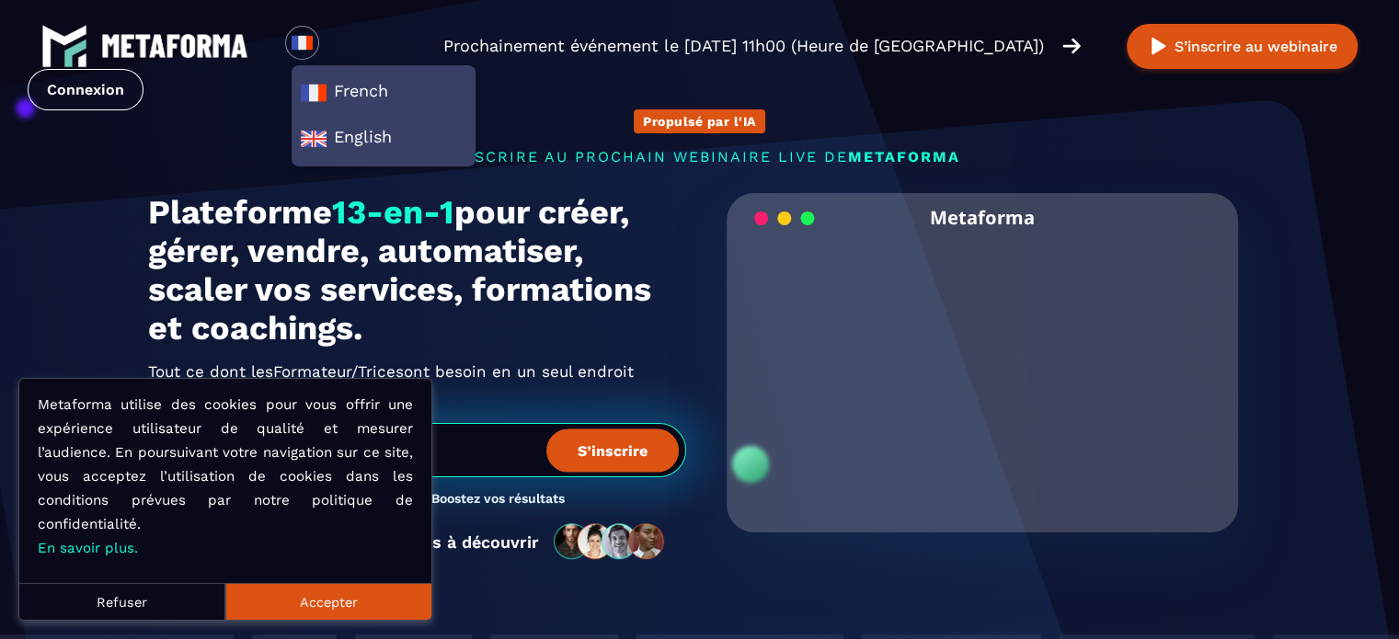
click at [143, 69] on link "Connexion" at bounding box center [86, 89] width 116 height 41
